Goal: Information Seeking & Learning: Check status

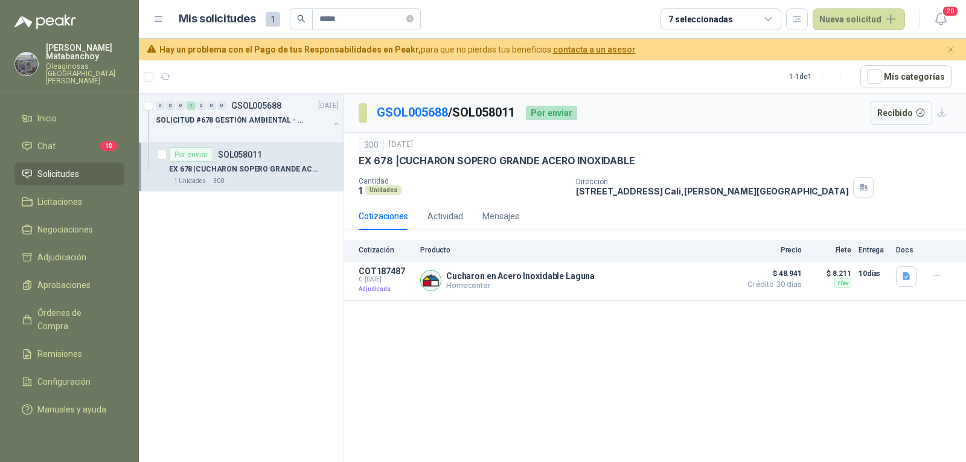
click at [109, 67] on p "Oleaginosas [GEOGRAPHIC_DATA][PERSON_NAME]" at bounding box center [85, 74] width 78 height 22
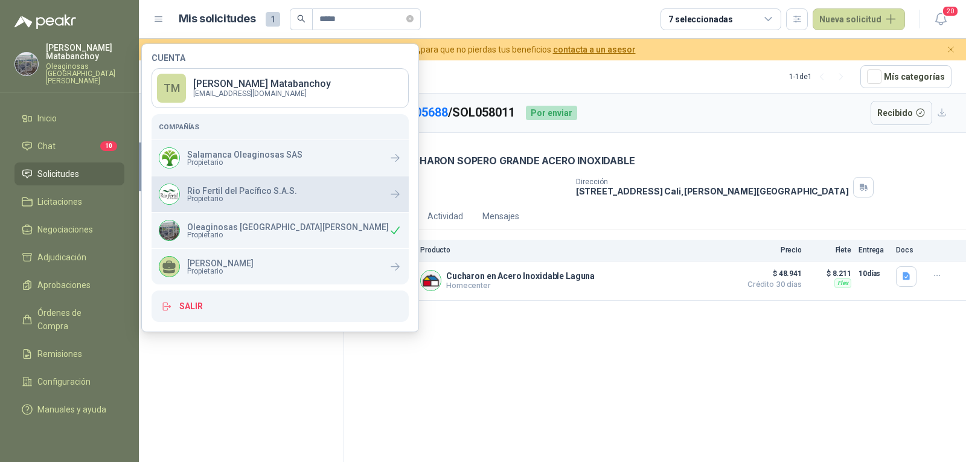
click at [226, 196] on span "Propietario" at bounding box center [242, 198] width 110 height 7
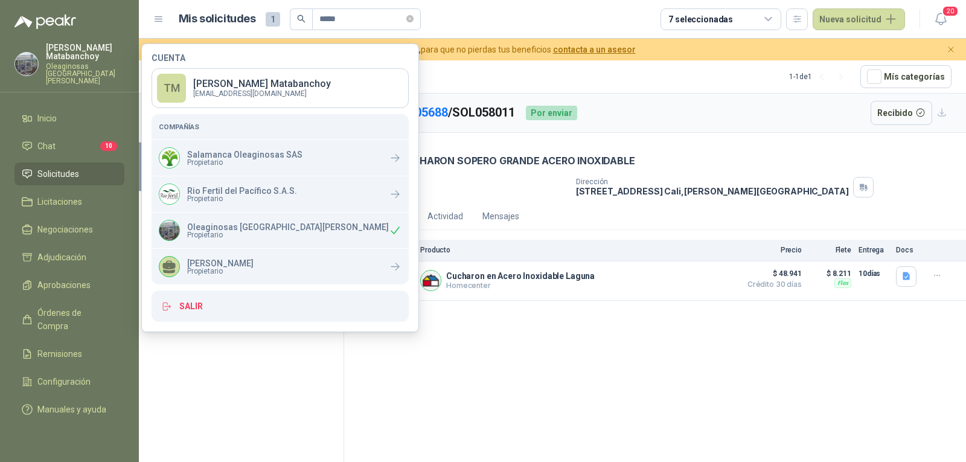
drag, startPoint x: 451, startPoint y: 196, endPoint x: 483, endPoint y: 171, distance: 40.4
click at [452, 196] on div "Cantidad 1 Unidades" at bounding box center [463, 187] width 208 height 21
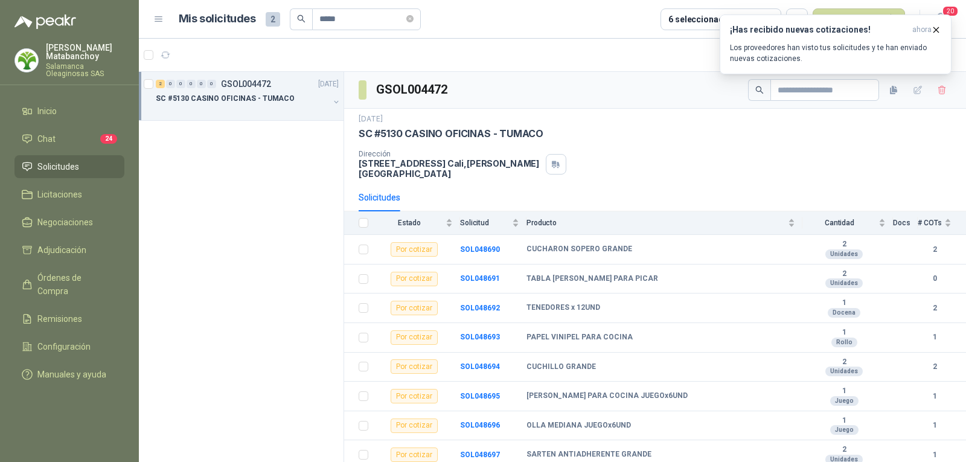
scroll to position [104, 0]
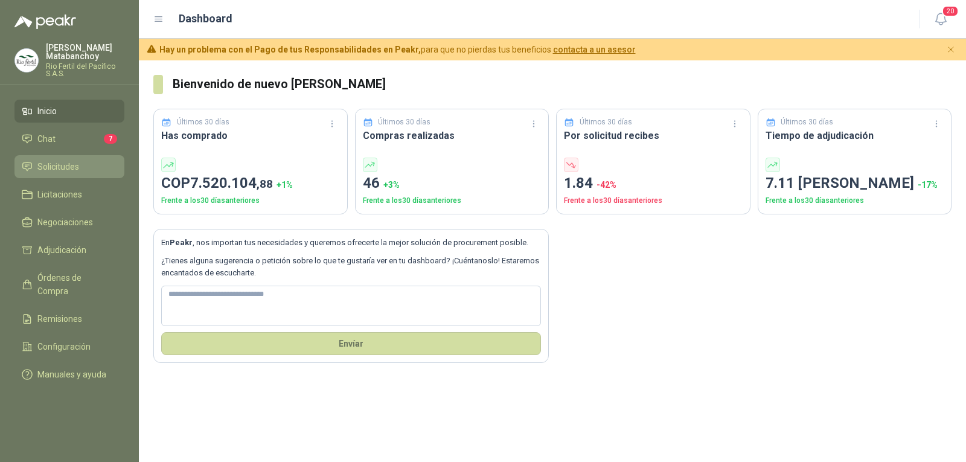
click at [69, 174] on link "Solicitudes" at bounding box center [69, 166] width 110 height 23
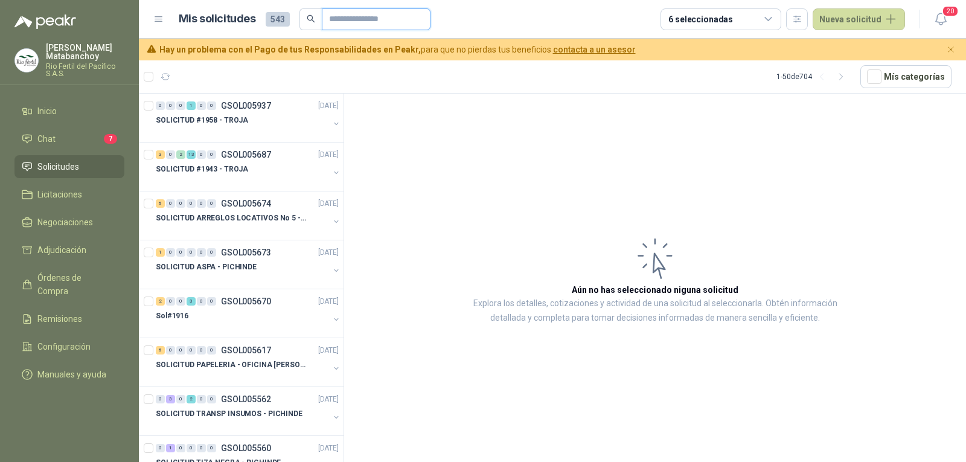
click at [337, 24] on input "text" at bounding box center [371, 19] width 85 height 21
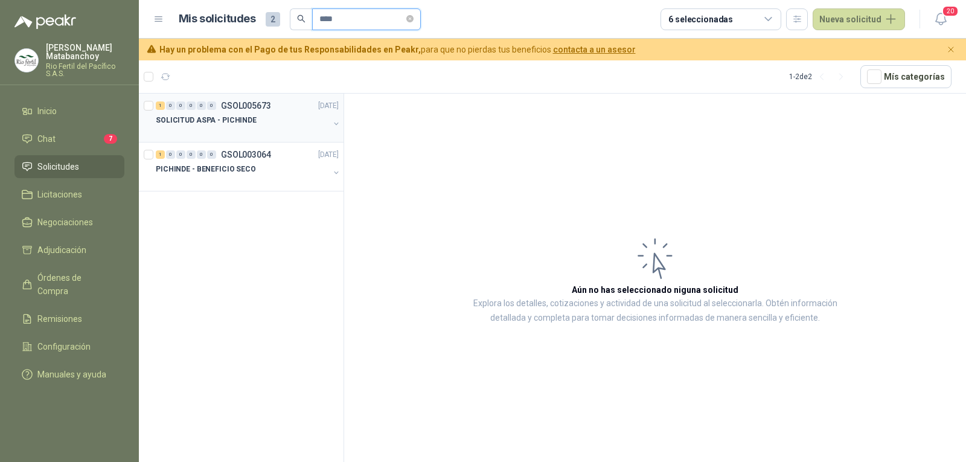
type input "****"
click at [248, 126] on div "SOLICITUD ASPA - PICHINDE" at bounding box center [242, 120] width 173 height 14
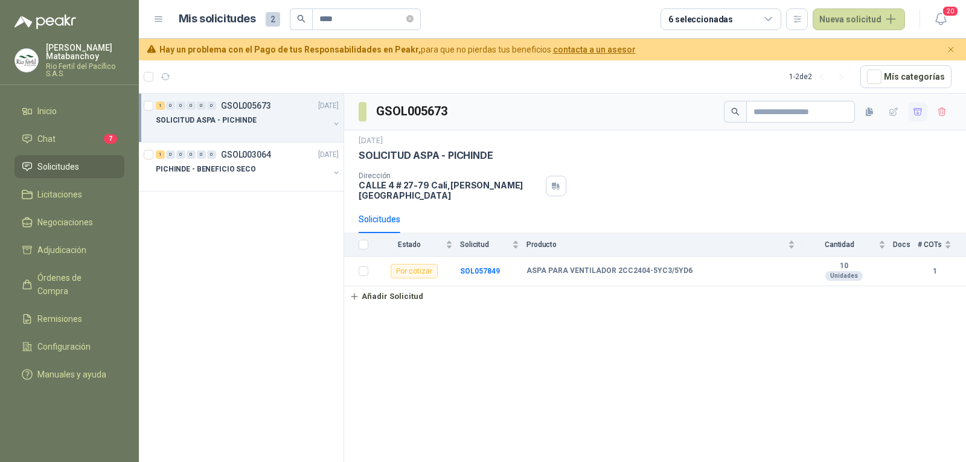
click at [922, 117] on button "button" at bounding box center [917, 111] width 19 height 19
click at [90, 247] on li "Adjudicación 1" at bounding box center [69, 249] width 95 height 13
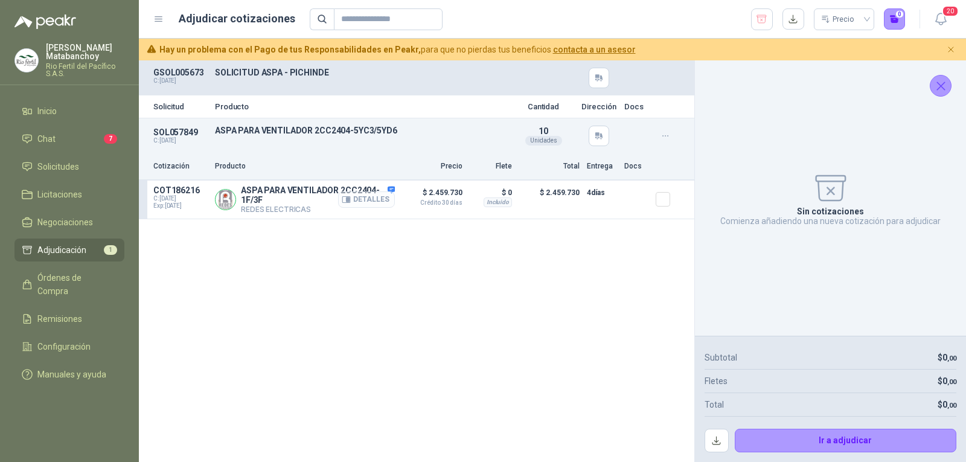
click at [374, 199] on button "Detalles" at bounding box center [366, 199] width 57 height 16
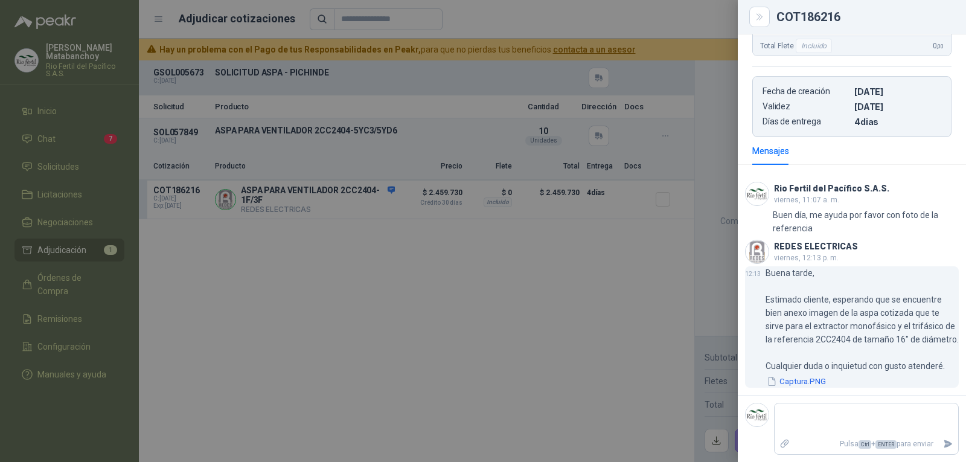
scroll to position [316, 0]
drag, startPoint x: 774, startPoint y: 310, endPoint x: 853, endPoint y: 315, distance: 79.3
click at [852, 315] on p "Buena tarde, Estimado cliente, esperando que se encuentre bien anexo imagen de …" at bounding box center [861, 319] width 193 height 106
click at [853, 315] on p "Buena tarde, Estimado cliente, esperando que se encuentre bien anexo imagen de …" at bounding box center [861, 319] width 193 height 106
click at [790, 382] on button "Captura.PNG" at bounding box center [796, 381] width 62 height 13
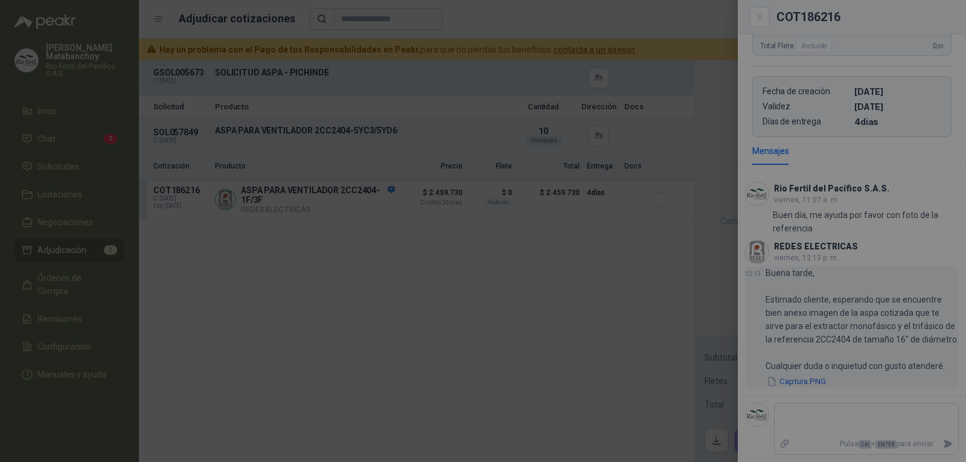
scroll to position [303, 0]
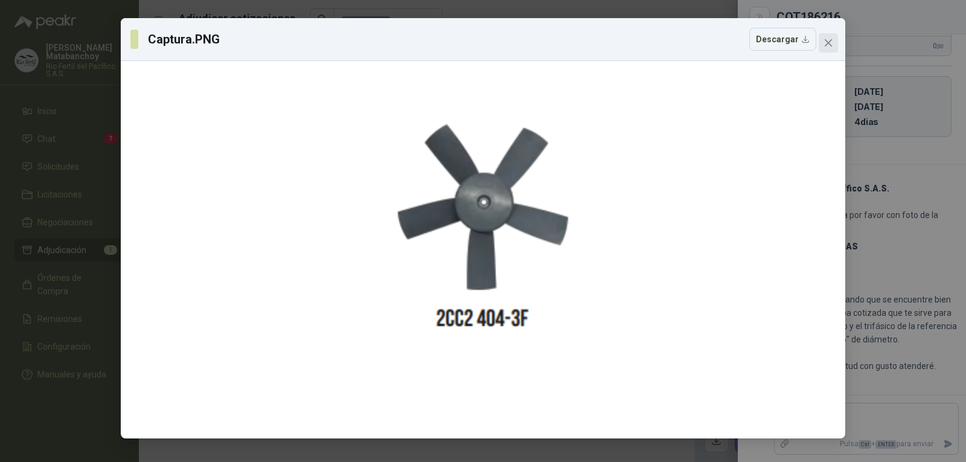
click at [829, 49] on button "Close" at bounding box center [827, 42] width 19 height 19
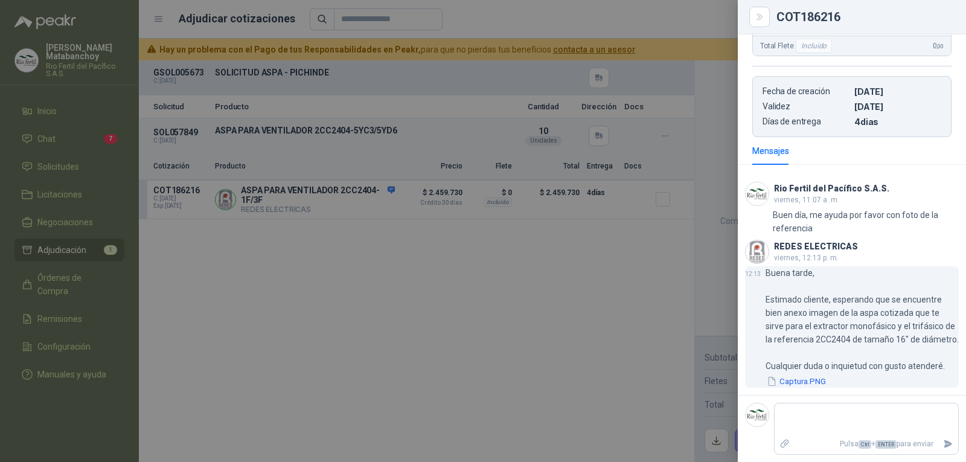
scroll to position [316, 0]
click at [797, 377] on button "Captura.PNG" at bounding box center [796, 381] width 62 height 13
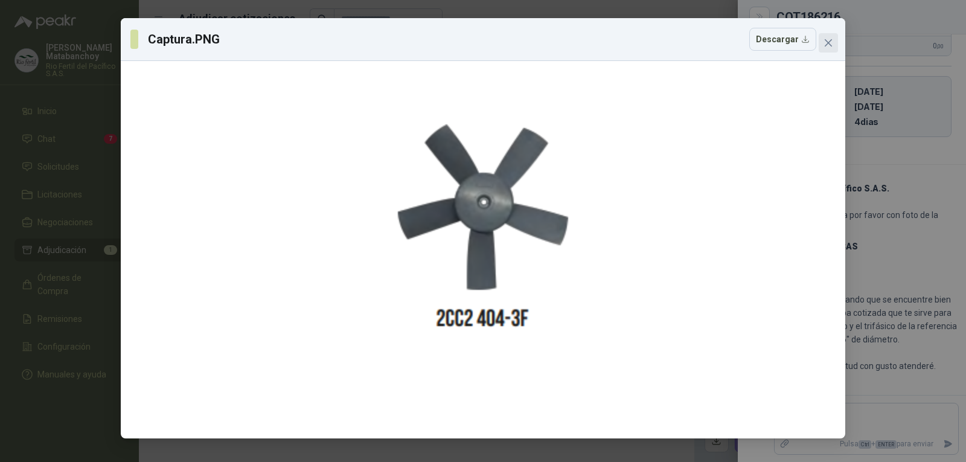
click at [828, 48] on button "Close" at bounding box center [827, 42] width 19 height 19
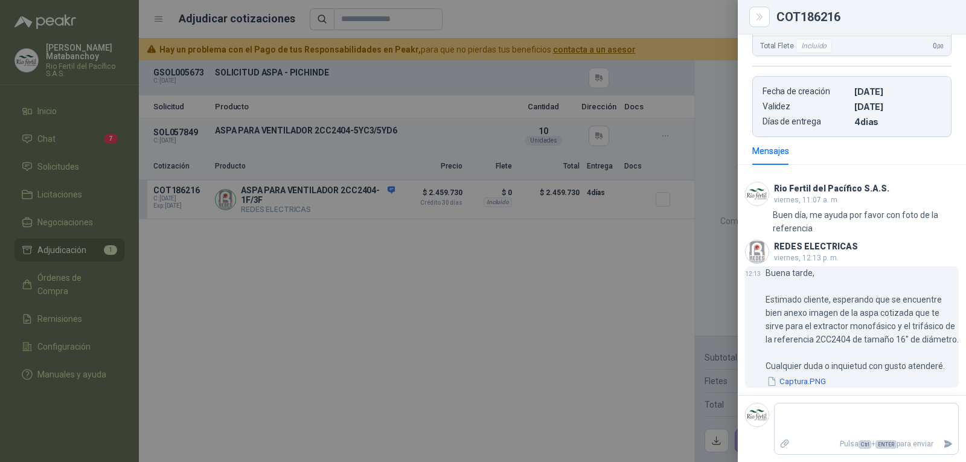
click at [788, 388] on button "Captura.PNG" at bounding box center [796, 381] width 62 height 13
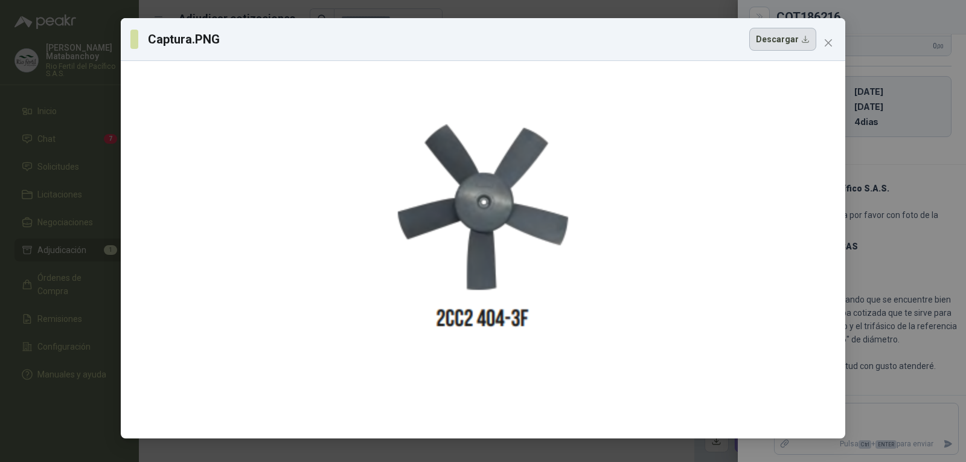
drag, startPoint x: 450, startPoint y: 206, endPoint x: 791, endPoint y: 44, distance: 378.3
click at [791, 44] on button "Descargar" at bounding box center [782, 39] width 67 height 23
click at [825, 43] on icon "close" at bounding box center [828, 43] width 10 height 10
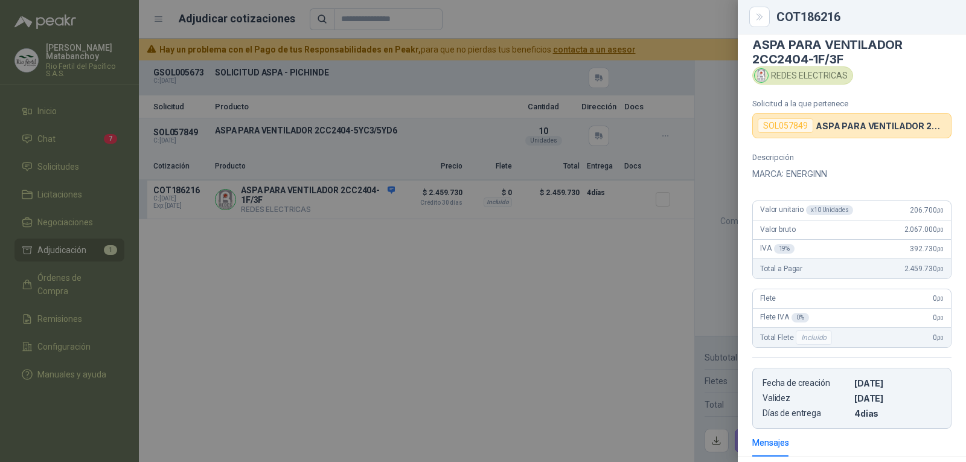
scroll to position [0, 0]
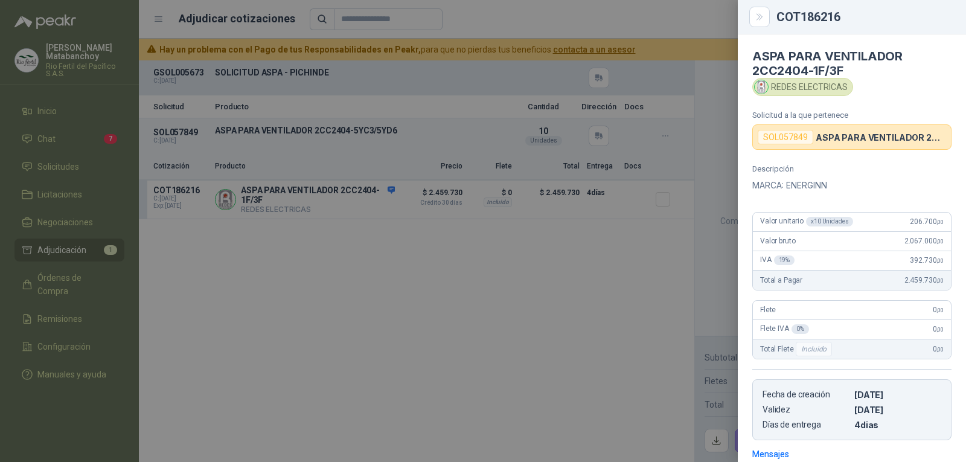
click at [855, 107] on article "ASPA PARA VENTILADOR 2CC2404-1F/3F REDES ELECTRICAS Solicitud a la que pertenec…" at bounding box center [852, 91] width 228 height 115
click at [759, 18] on icon "Close" at bounding box center [758, 17] width 5 height 6
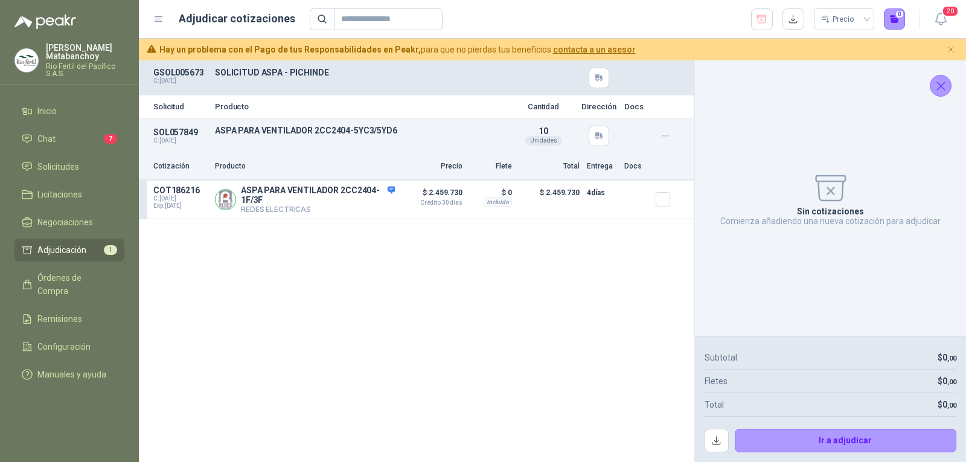
drag, startPoint x: 945, startPoint y: 85, endPoint x: 854, endPoint y: 110, distance: 94.4
click at [940, 85] on icon "Cerrar" at bounding box center [940, 85] width 15 height 15
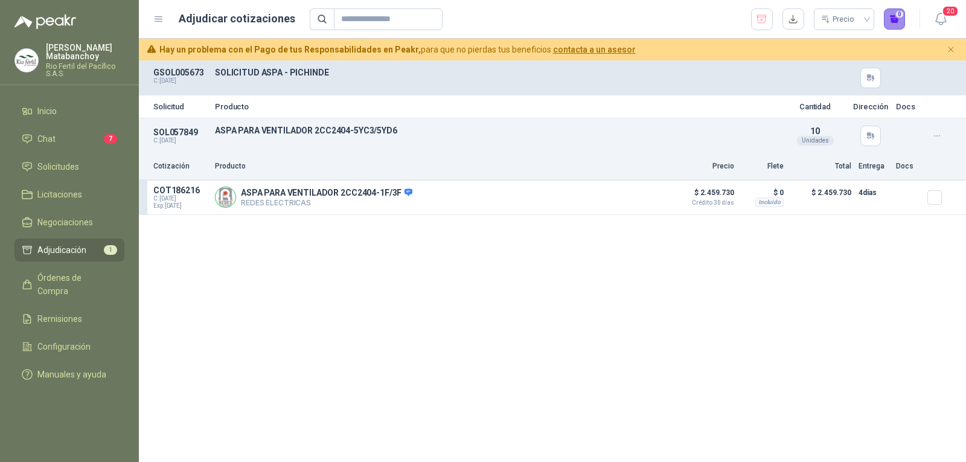
click at [892, 27] on button "0" at bounding box center [895, 19] width 22 height 22
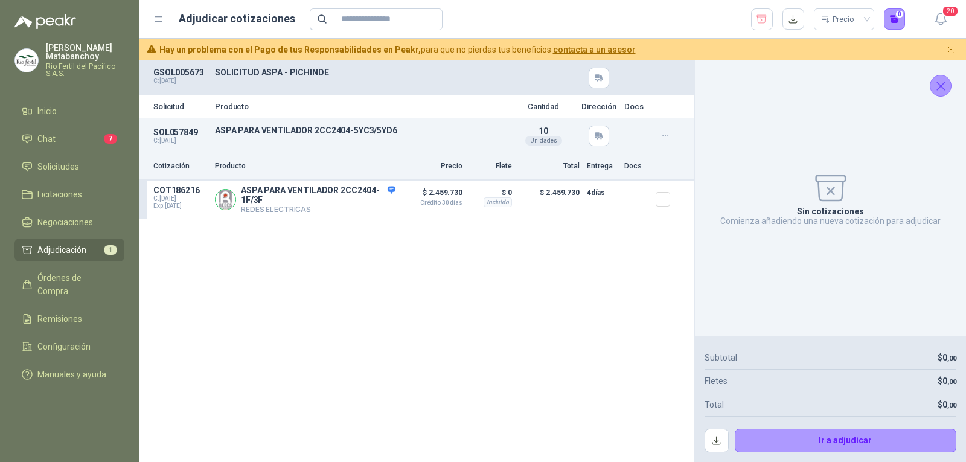
drag, startPoint x: 941, startPoint y: 81, endPoint x: 895, endPoint y: 61, distance: 50.6
click at [938, 80] on icon "Cerrar" at bounding box center [940, 85] width 15 height 15
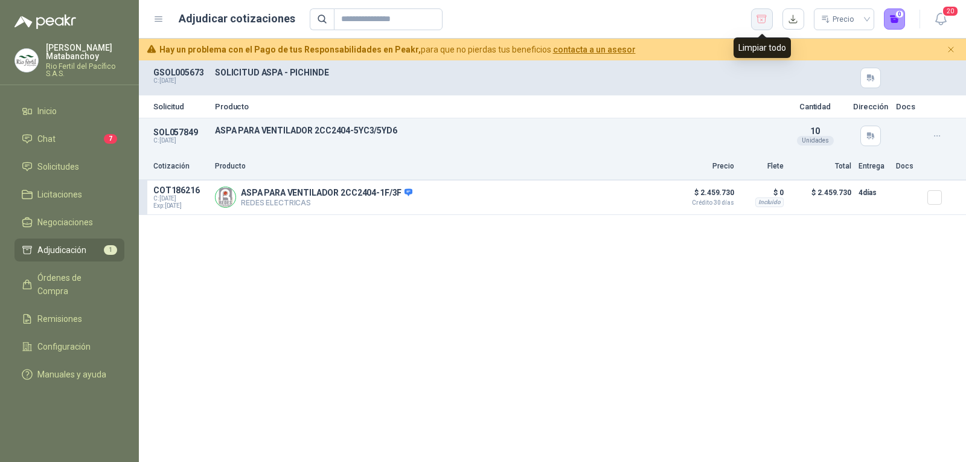
click at [762, 13] on icon "button" at bounding box center [761, 19] width 11 height 12
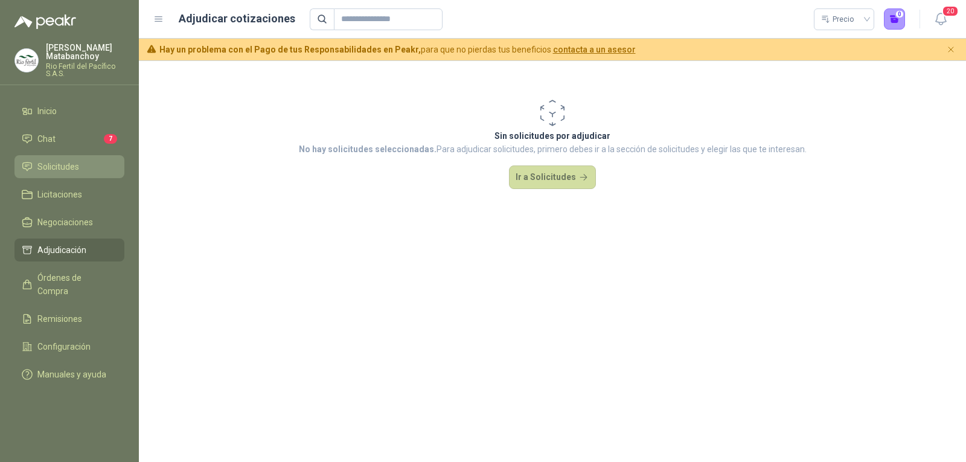
click at [69, 164] on span "Solicitudes" at bounding box center [58, 166] width 42 height 13
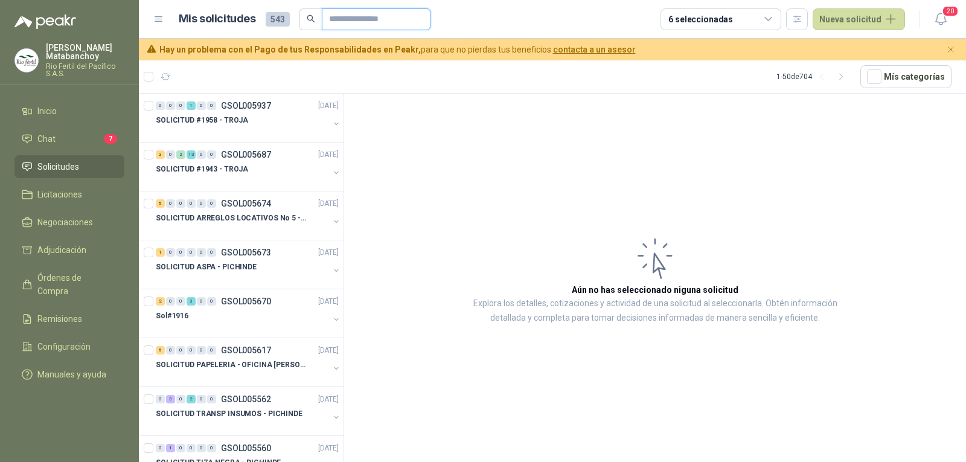
click at [350, 13] on input "text" at bounding box center [371, 19] width 85 height 21
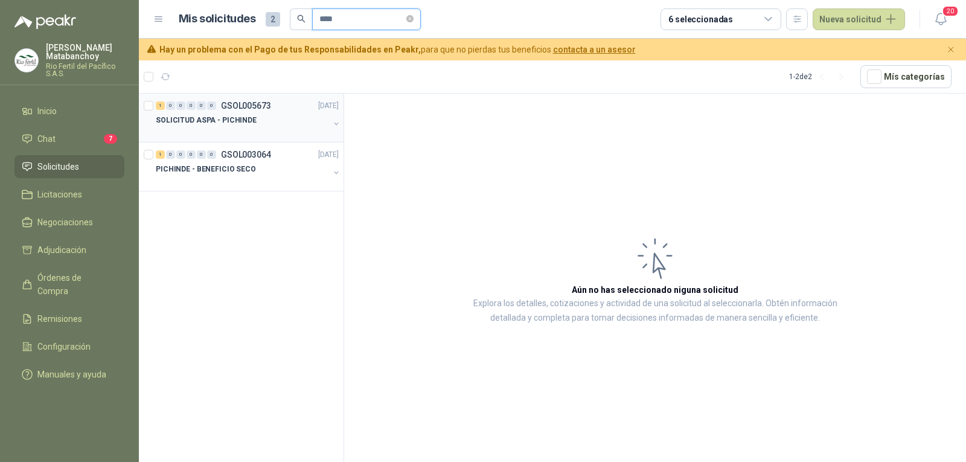
type input "****"
click at [244, 127] on div "SOLICITUD ASPA - PICHINDE" at bounding box center [242, 120] width 173 height 14
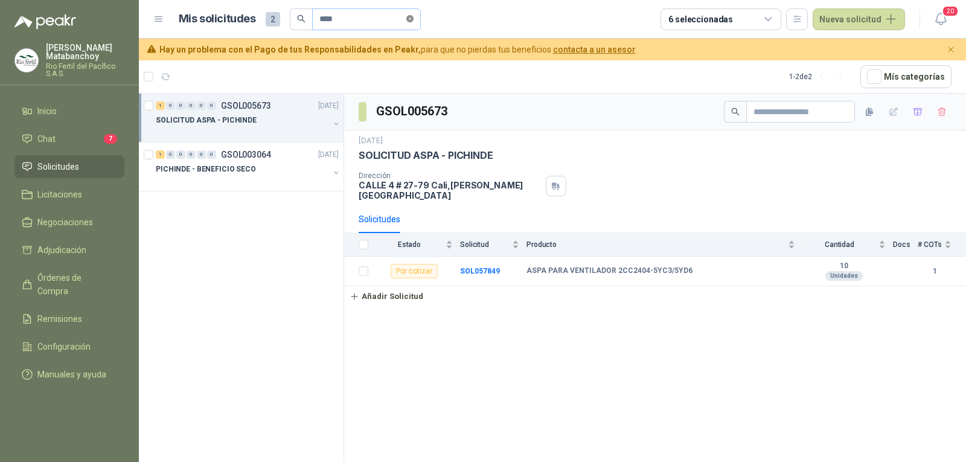
click at [413, 19] on icon "close-circle" at bounding box center [409, 18] width 7 height 7
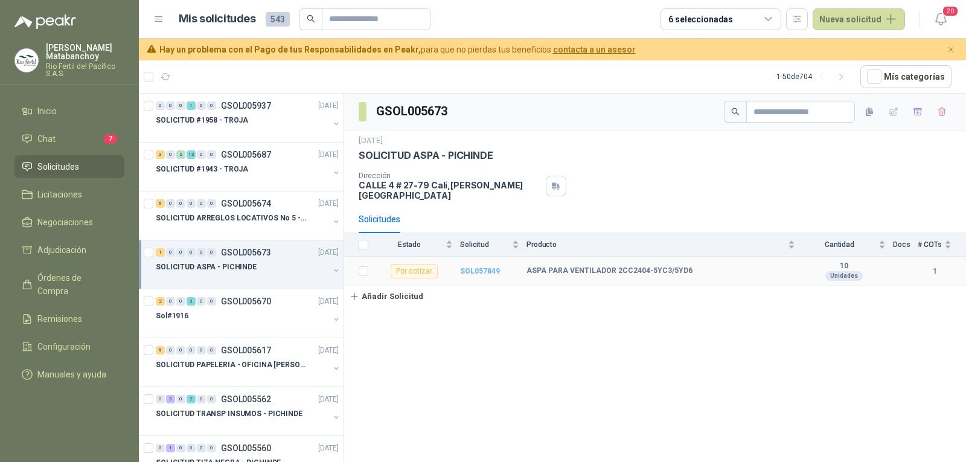
click at [493, 267] on b "SOL057849" at bounding box center [480, 271] width 40 height 8
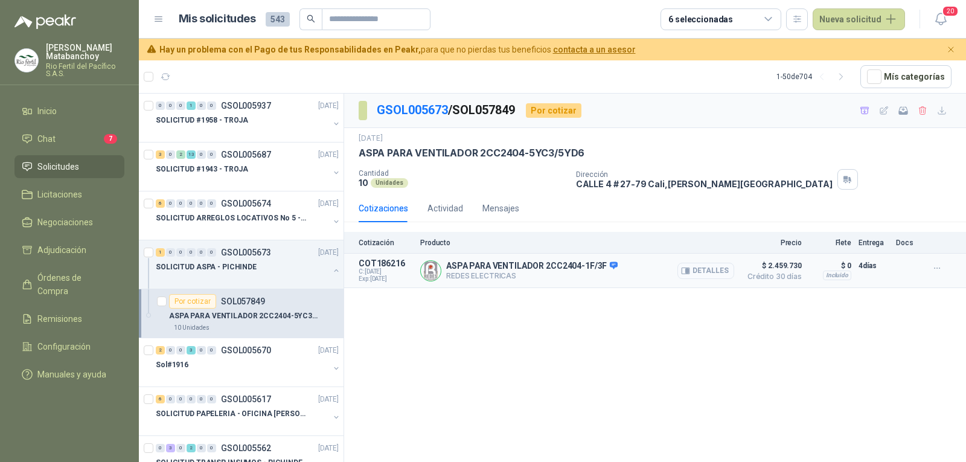
click at [700, 272] on button "Detalles" at bounding box center [705, 271] width 57 height 16
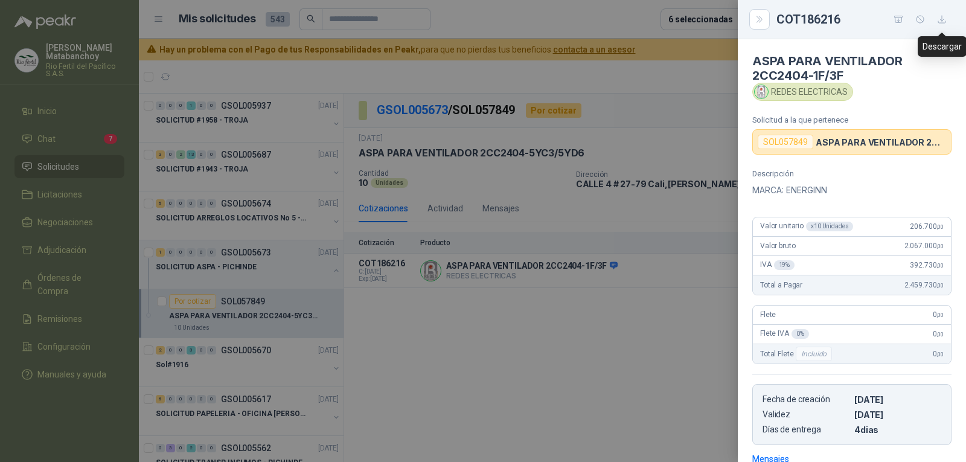
click at [944, 16] on icon "button" at bounding box center [942, 19] width 10 height 10
click at [790, 181] on div "Descripción MARCA: ENERGINN" at bounding box center [851, 183] width 199 height 28
click at [602, 202] on div at bounding box center [483, 231] width 966 height 462
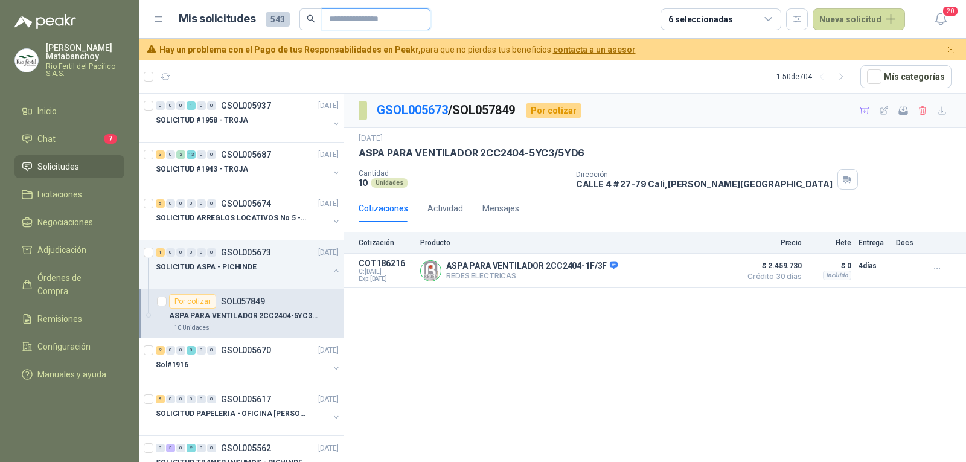
click at [391, 21] on input "text" at bounding box center [371, 19] width 85 height 21
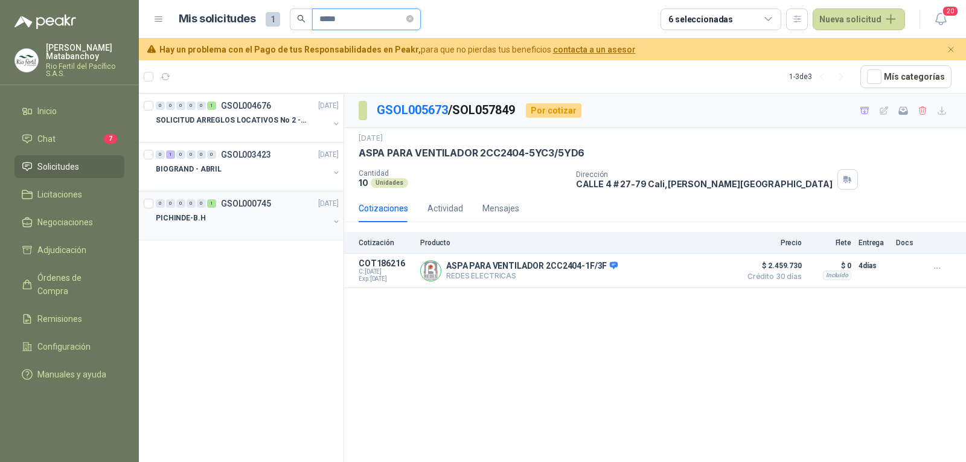
type input "*****"
click at [253, 211] on div "PICHINDE-B.H" at bounding box center [242, 218] width 173 height 14
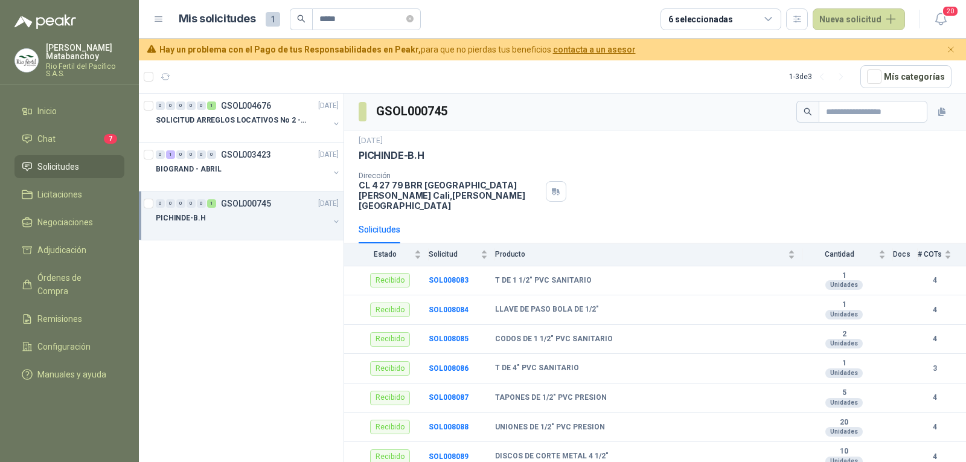
click at [254, 193] on div "0 0 0 0 0 1 GSOL000745 14/09/23 PICHINDE-B.H" at bounding box center [241, 215] width 205 height 49
click at [253, 182] on div at bounding box center [242, 181] width 173 height 10
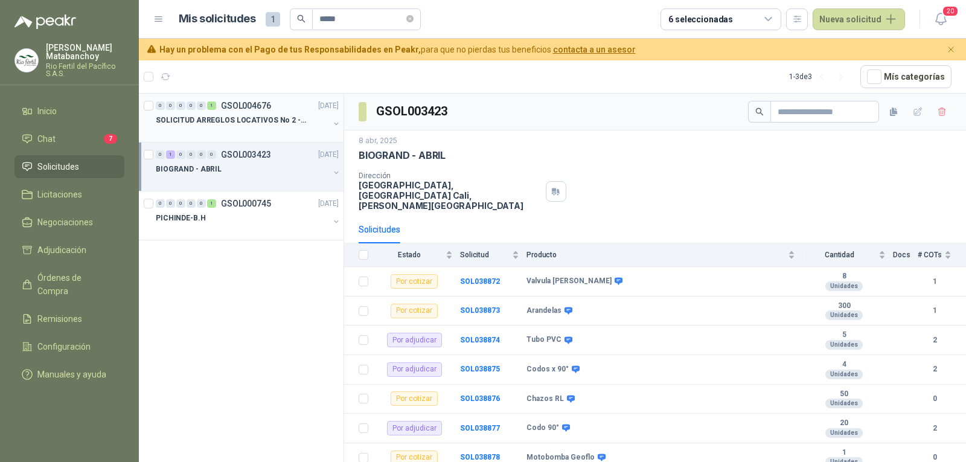
click at [264, 123] on p "SOLICITUD ARREGLOS LOCATIVOS No 2 - PICHINDE" at bounding box center [231, 120] width 150 height 11
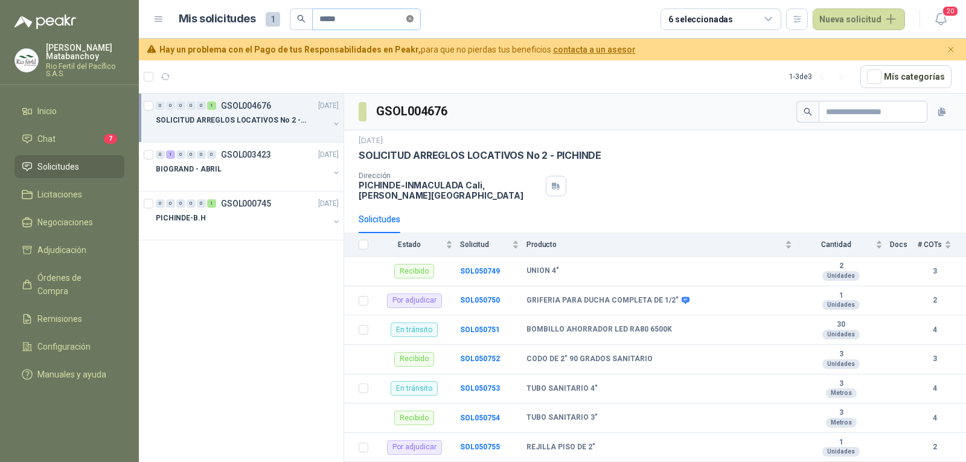
click at [413, 19] on icon "close-circle" at bounding box center [409, 18] width 7 height 7
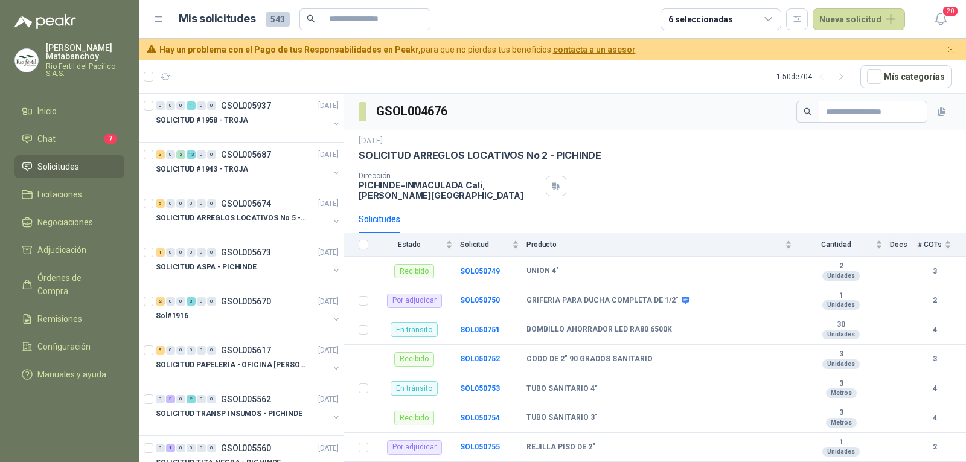
click at [99, 171] on li "Solicitudes" at bounding box center [69, 166] width 95 height 13
